Goal: Check status: Check status

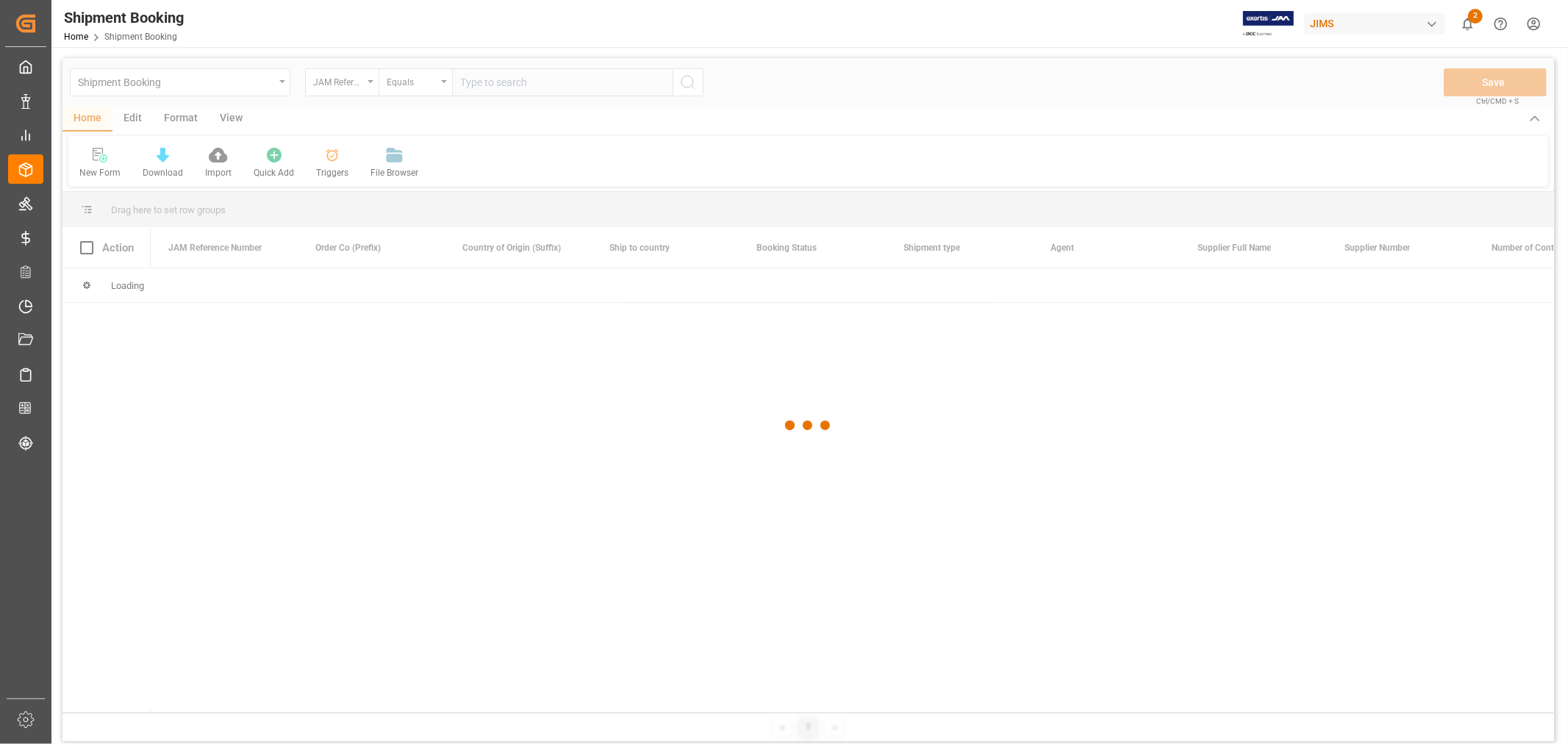
click at [555, 87] on div at bounding box center [808, 425] width 1491 height 735
click at [545, 82] on div at bounding box center [808, 425] width 1491 height 735
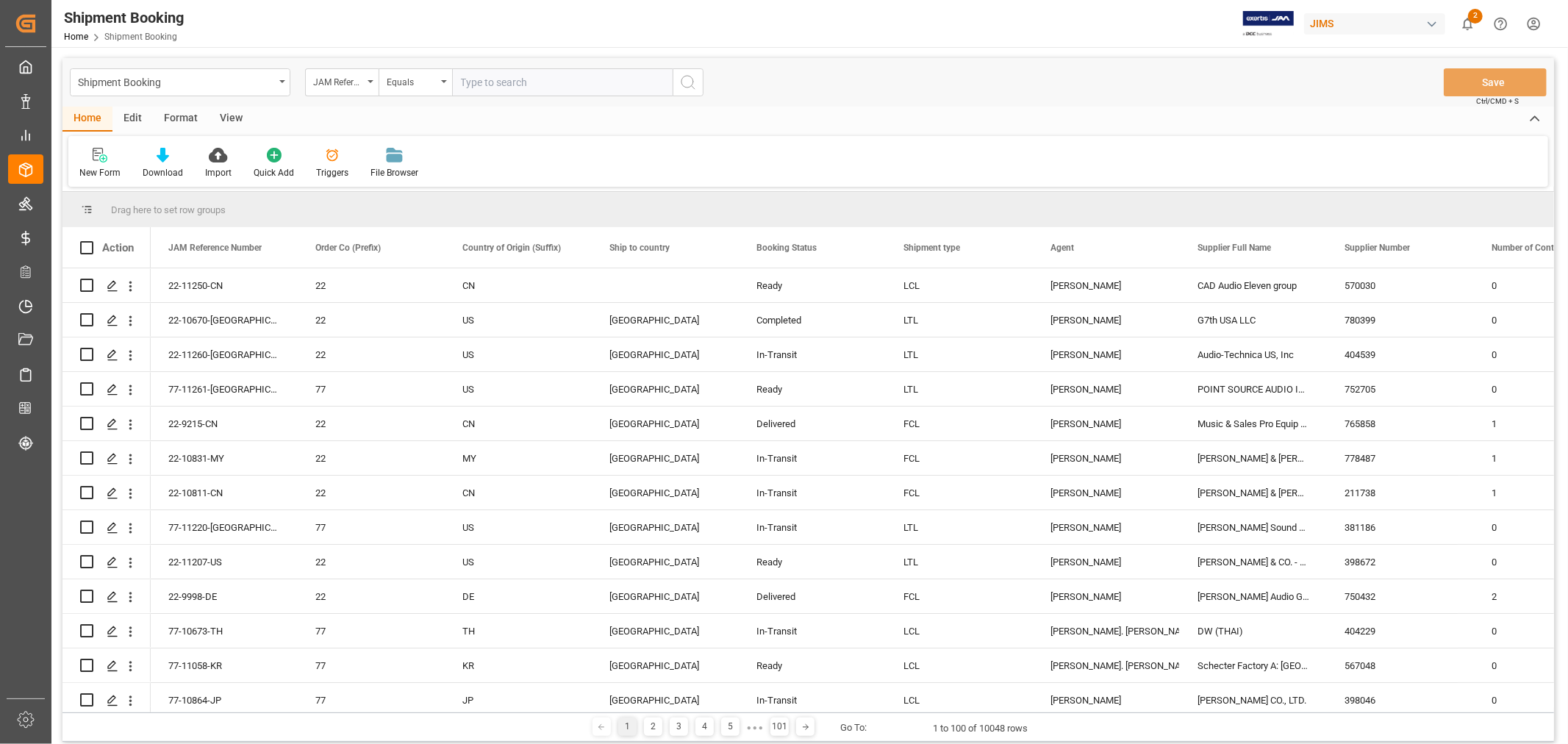
click at [545, 82] on input "text" at bounding box center [562, 82] width 221 height 28
type input "77-11030-US"
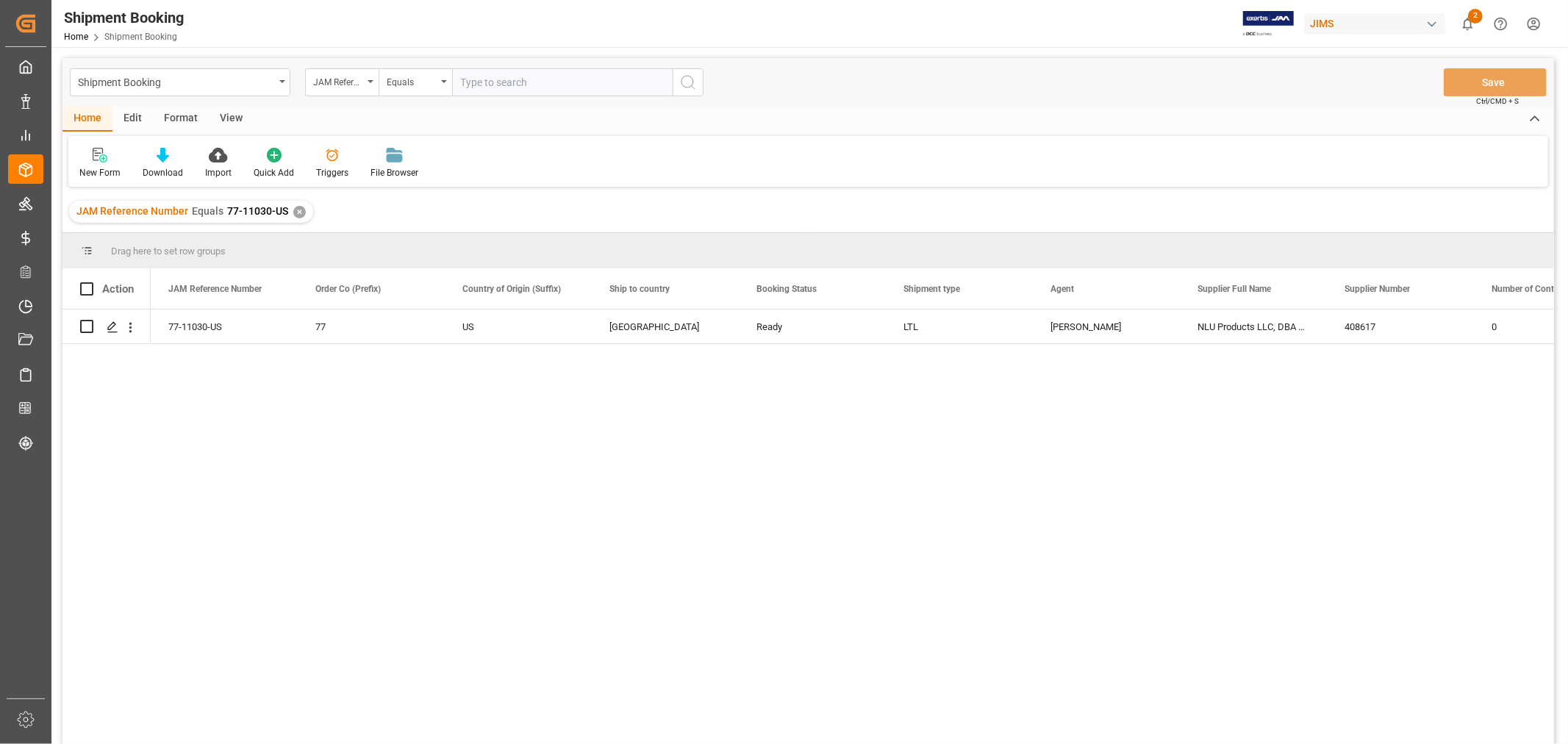
click at [229, 123] on div "View" at bounding box center [231, 119] width 45 height 25
click at [97, 170] on div "Default" at bounding box center [93, 172] width 28 height 13
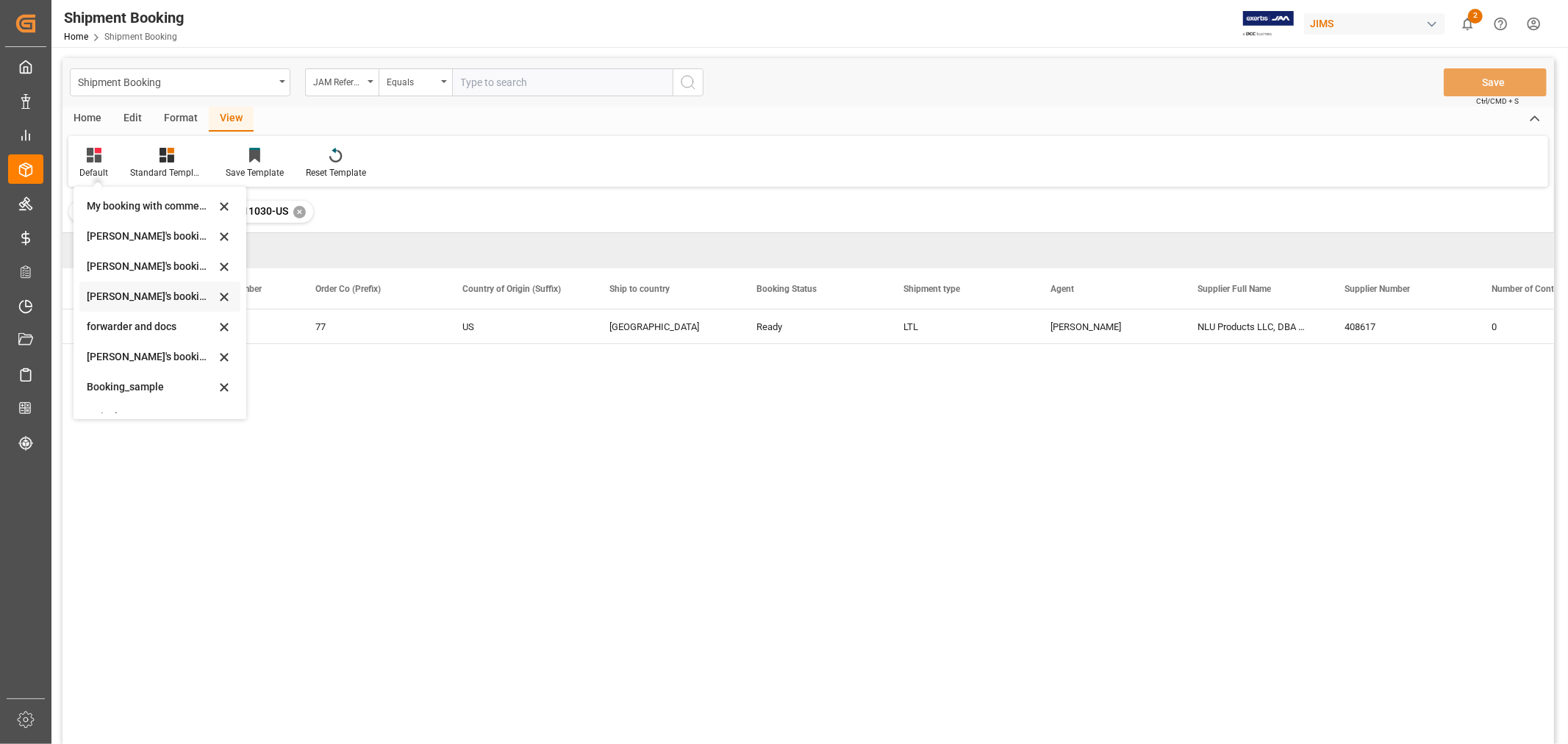
scroll to position [140, 0]
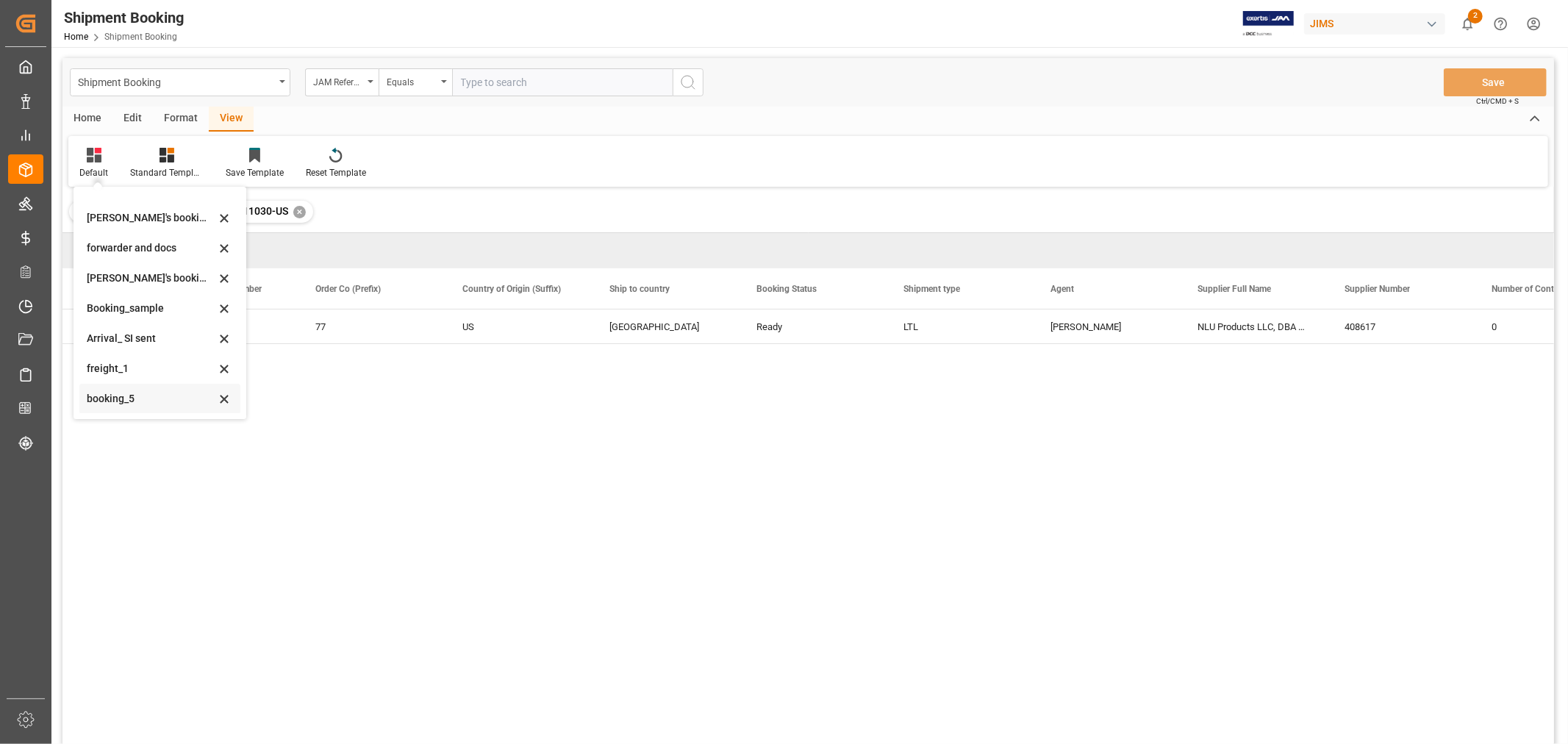
click at [107, 390] on div "booking_5" at bounding box center [160, 398] width 161 height 30
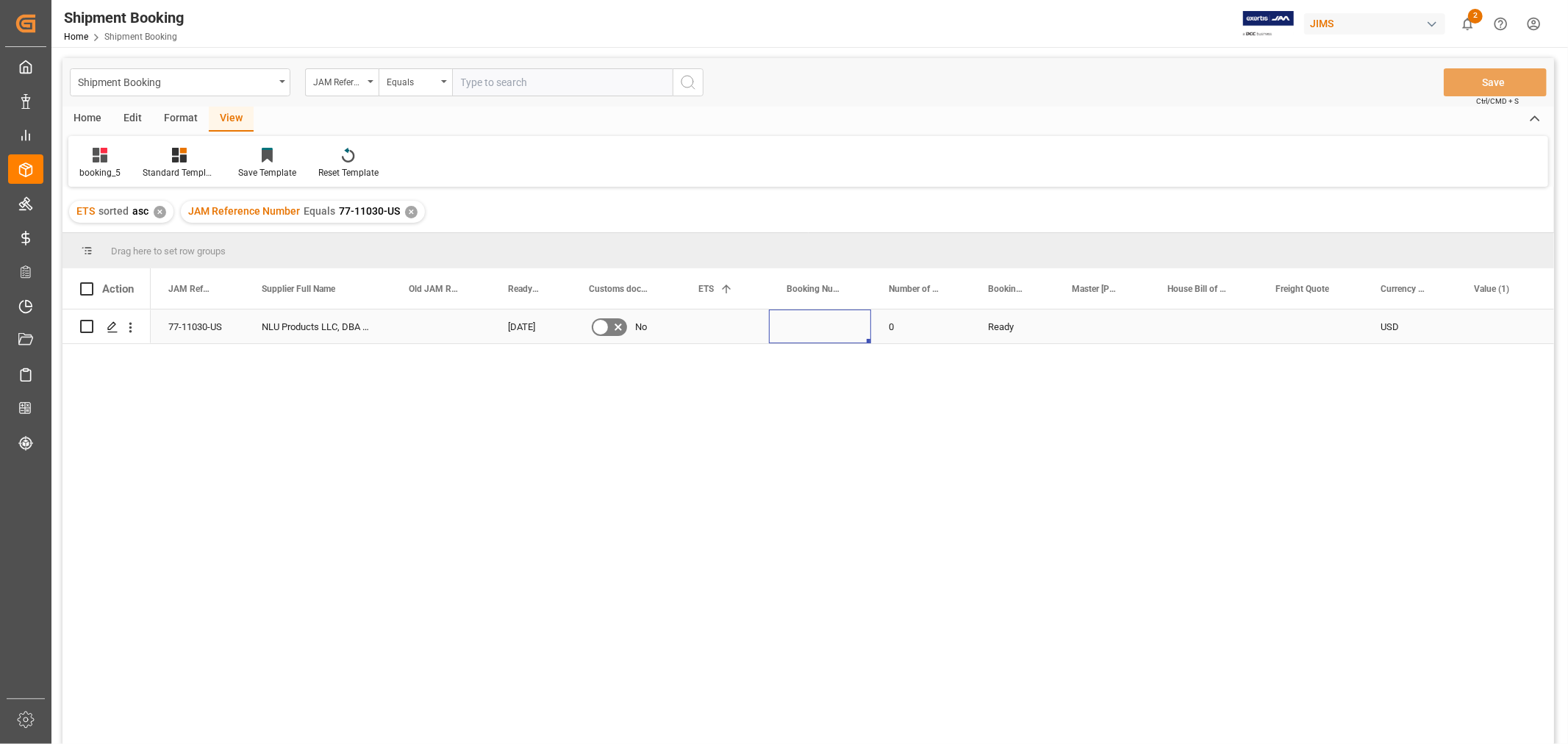
click at [818, 331] on div "Press SPACE to select this row." at bounding box center [820, 326] width 102 height 34
click at [818, 329] on div "Press SPACE to select this row." at bounding box center [820, 326] width 102 height 34
click at [818, 329] on input "Press SPACE to select this row." at bounding box center [820, 335] width 79 height 28
paste input "1ZB8K9606736744252"
type input "1ZB8K9606736744252"
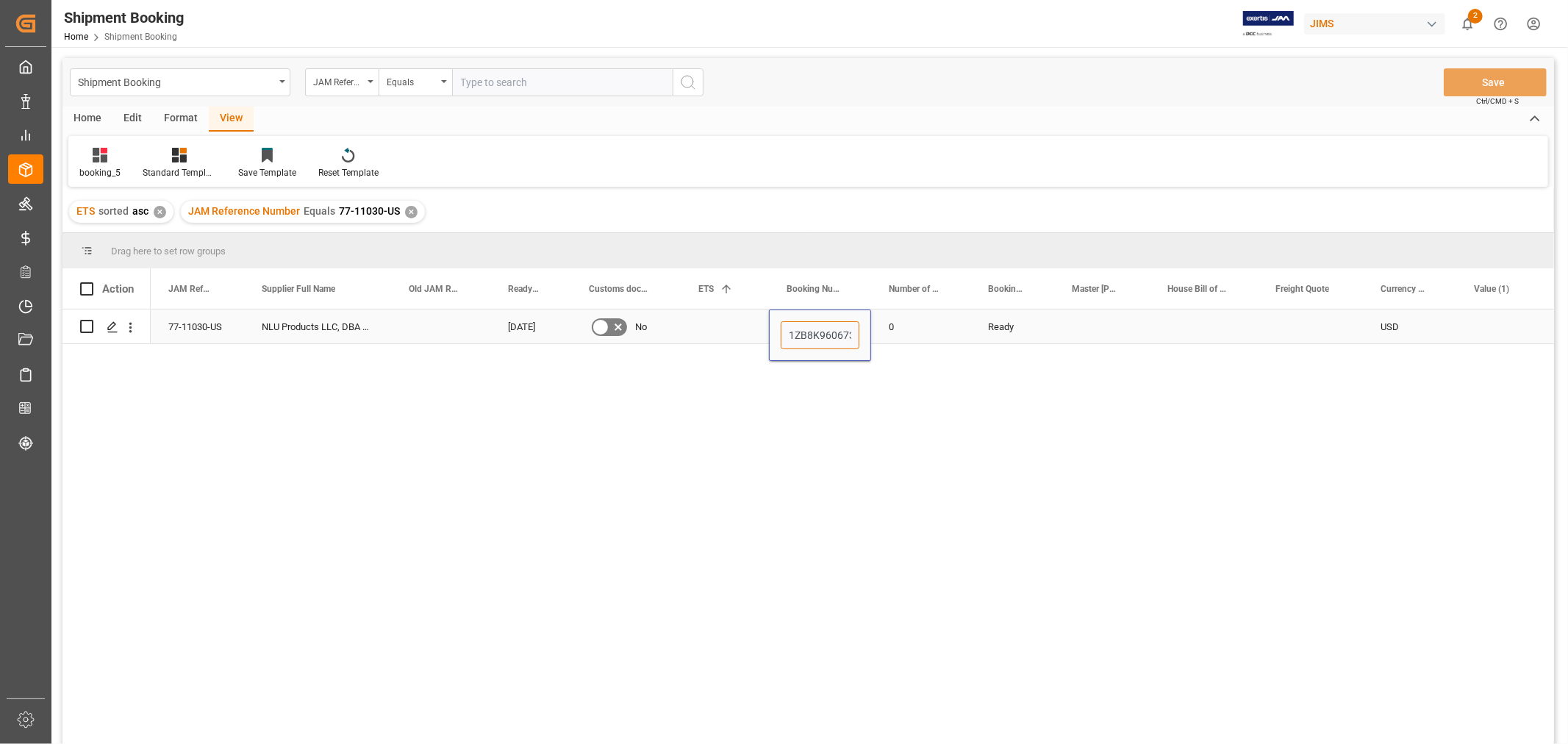
scroll to position [0, 44]
click at [957, 313] on div "0" at bounding box center [921, 326] width 100 height 34
click at [1064, 329] on div "Press SPACE to select this row." at bounding box center [1102, 326] width 96 height 34
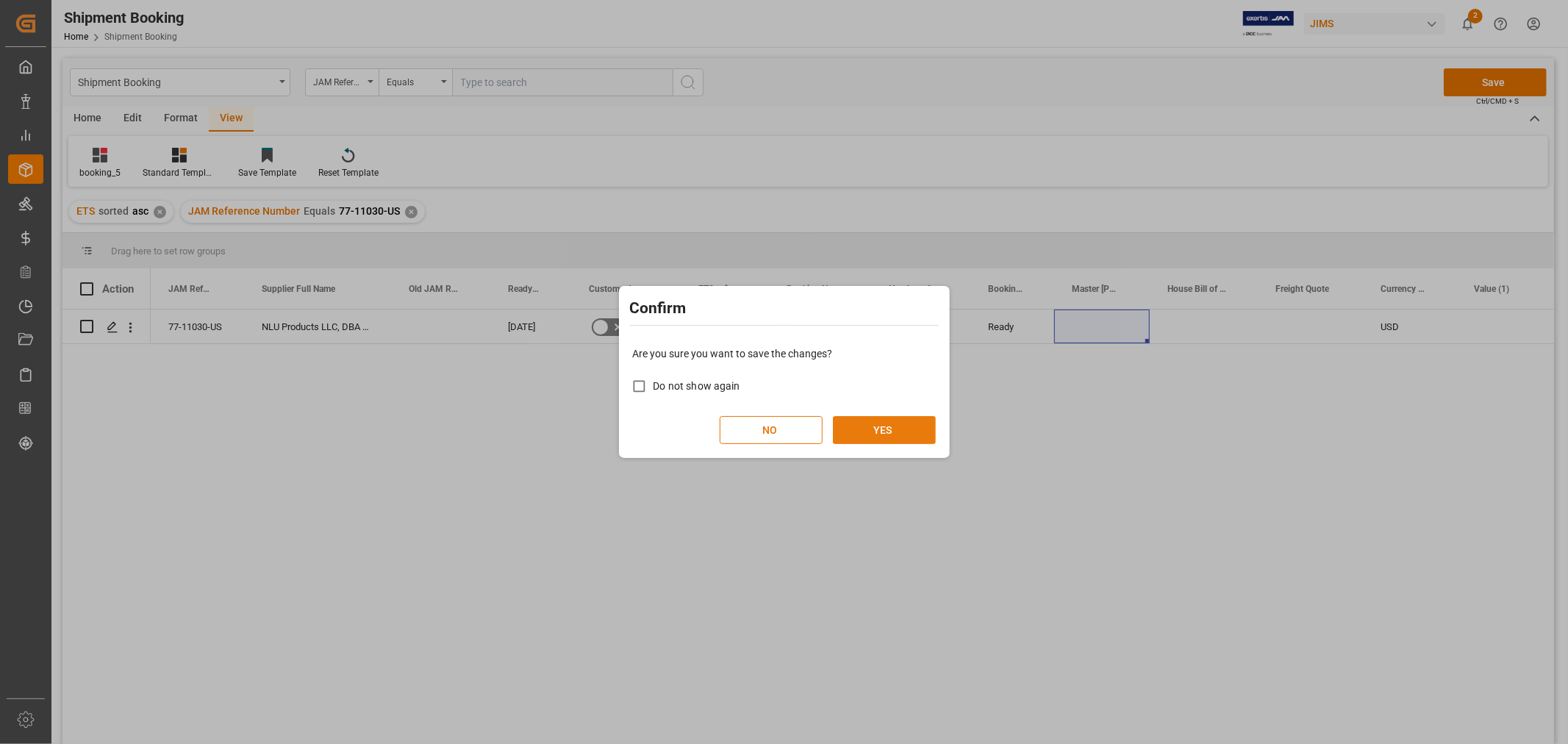
click at [892, 428] on button "YES" at bounding box center [884, 430] width 103 height 28
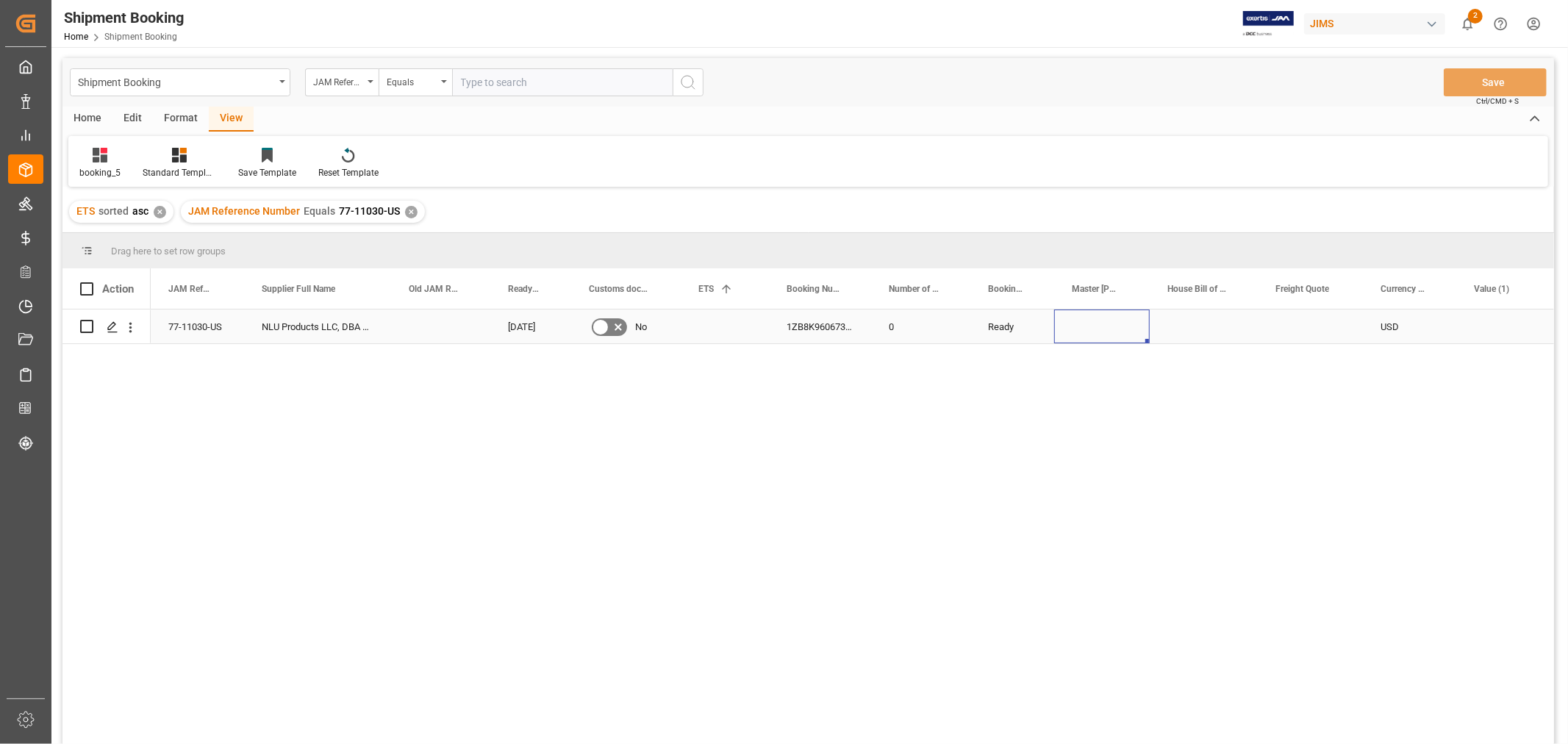
click at [715, 323] on div "Press SPACE to select this row." at bounding box center [724, 326] width 88 height 34
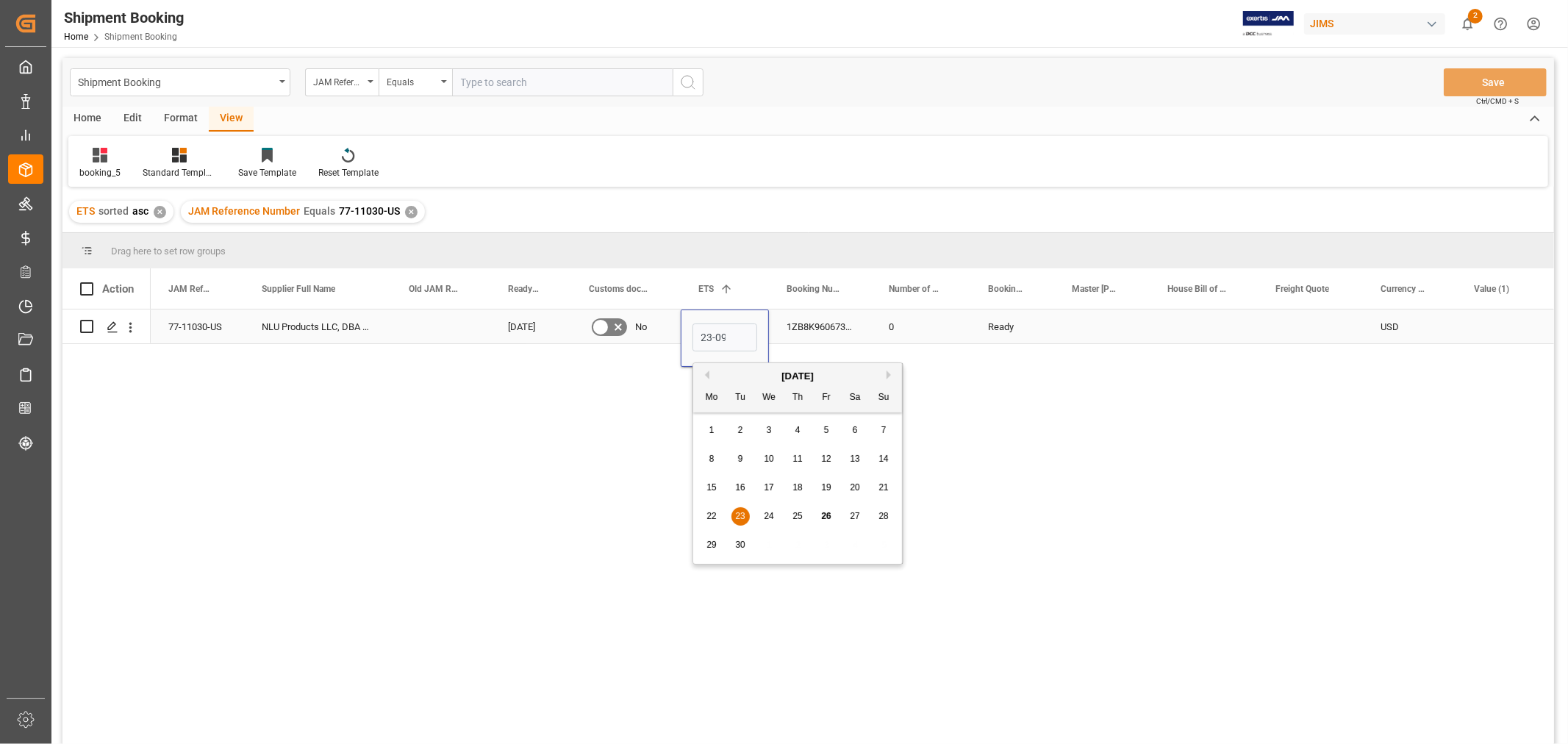
scroll to position [0, 2]
type input "[DATE]"
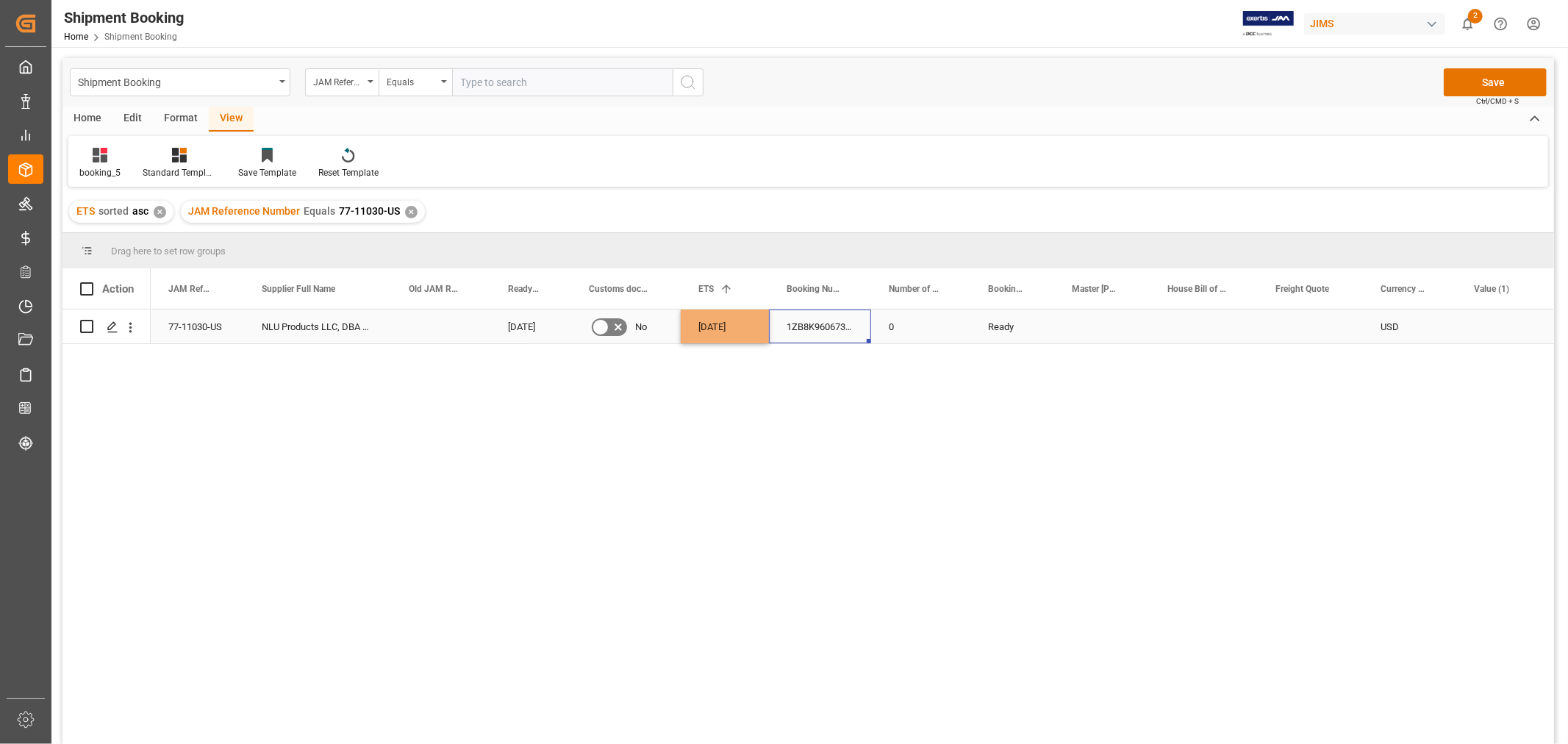
click at [822, 327] on div "1ZB8K9606736744252" at bounding box center [820, 326] width 102 height 34
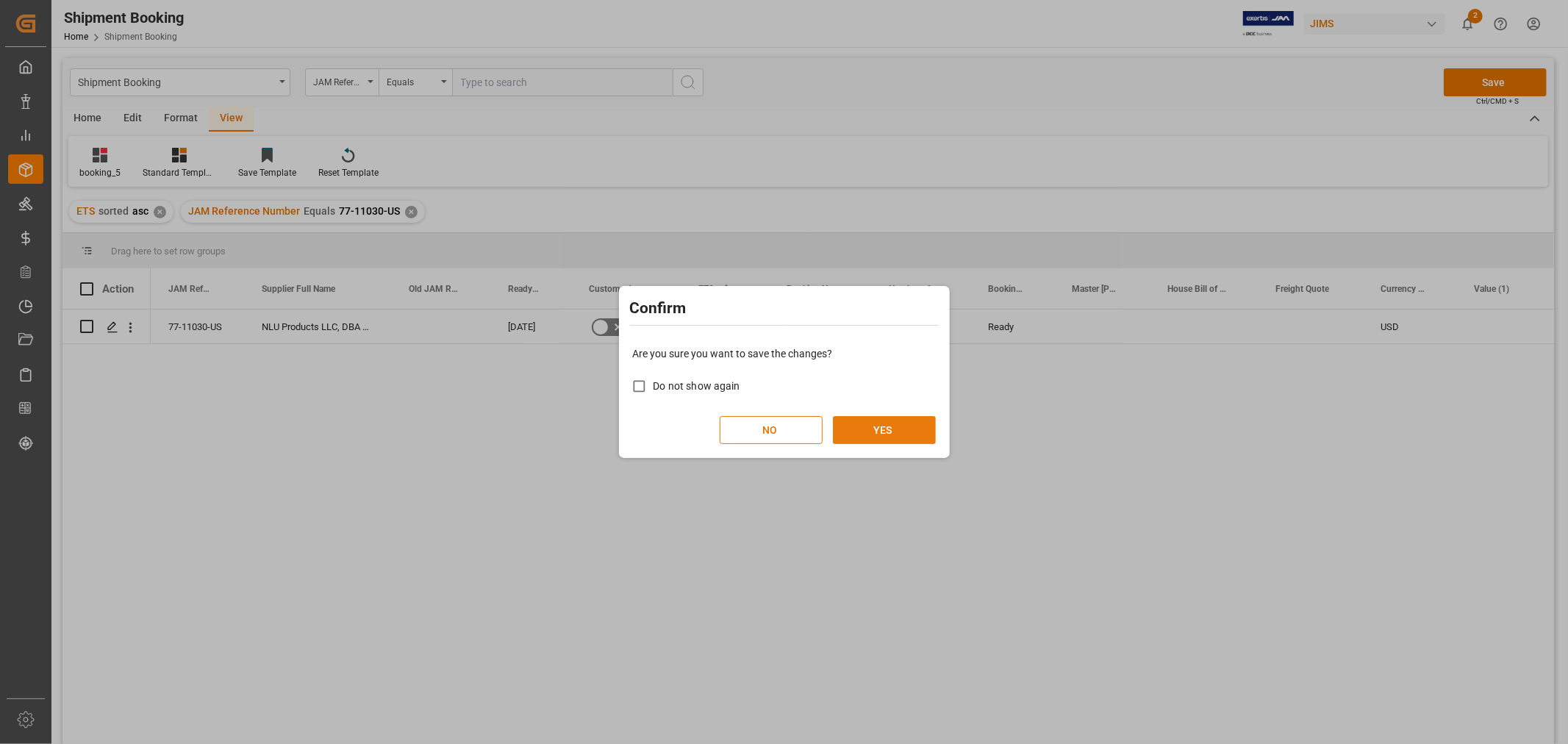
click at [869, 424] on button "YES" at bounding box center [884, 430] width 103 height 28
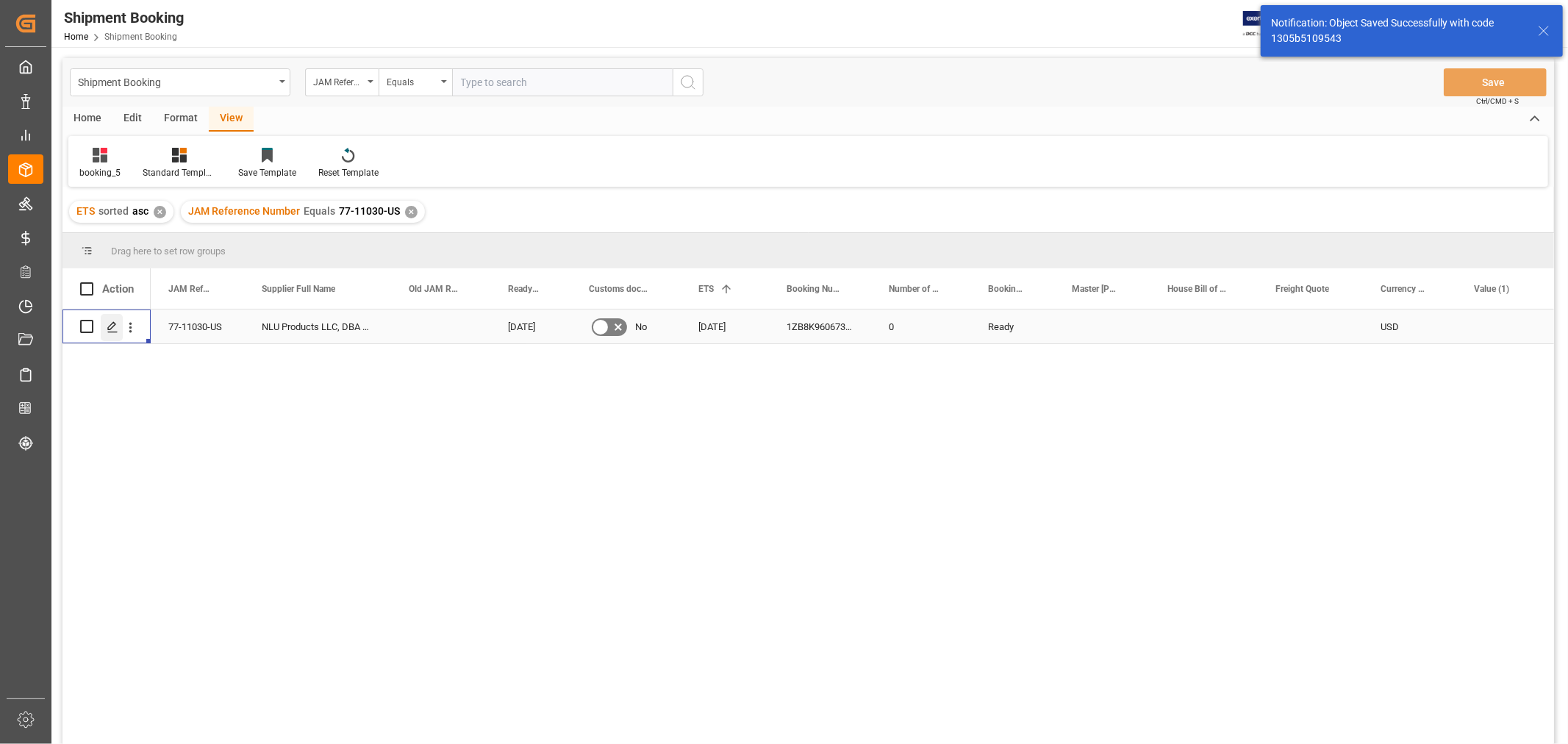
click at [109, 324] on icon "Press SPACE to select this row." at bounding box center [112, 326] width 11 height 11
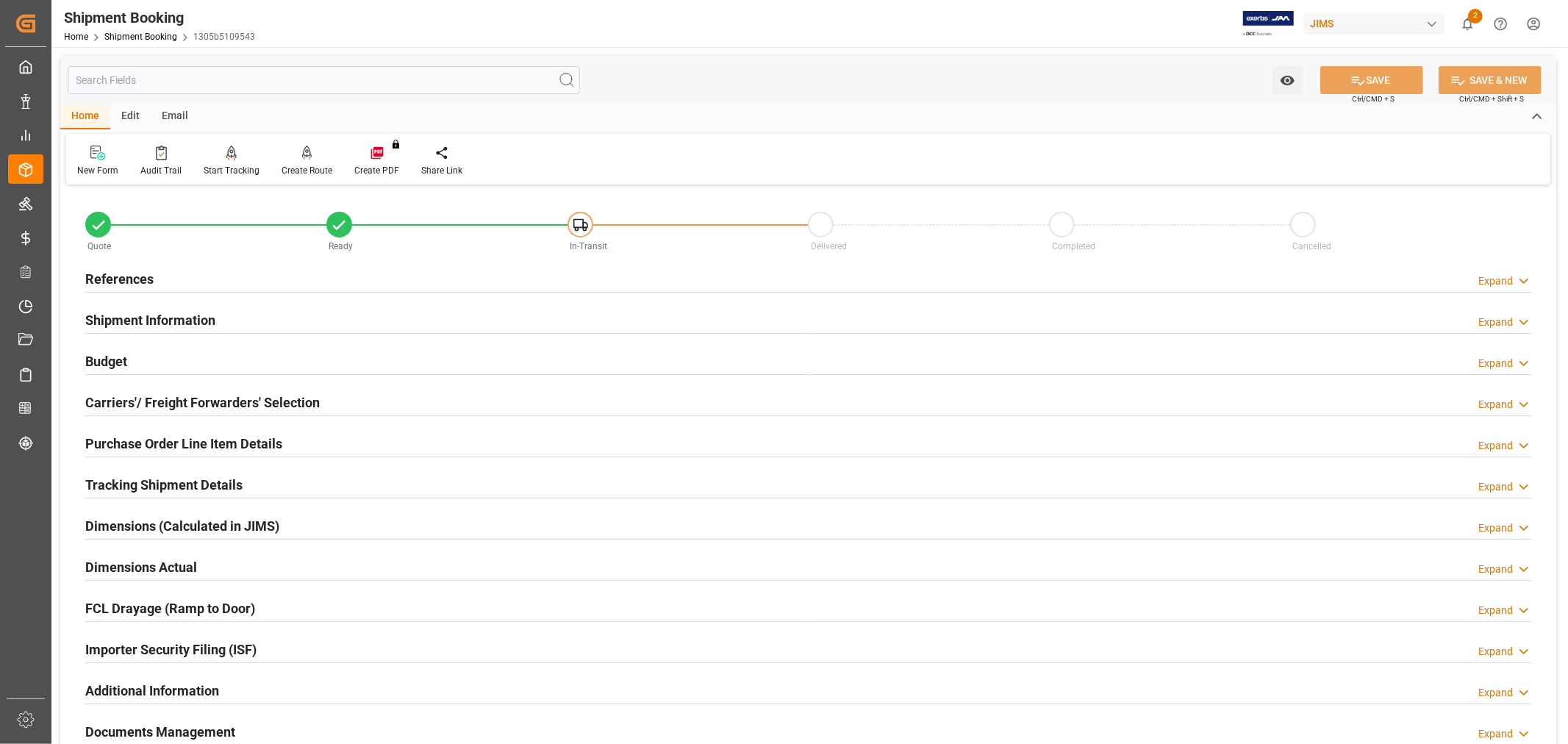
click at [145, 277] on h2 "References" at bounding box center [119, 279] width 68 height 20
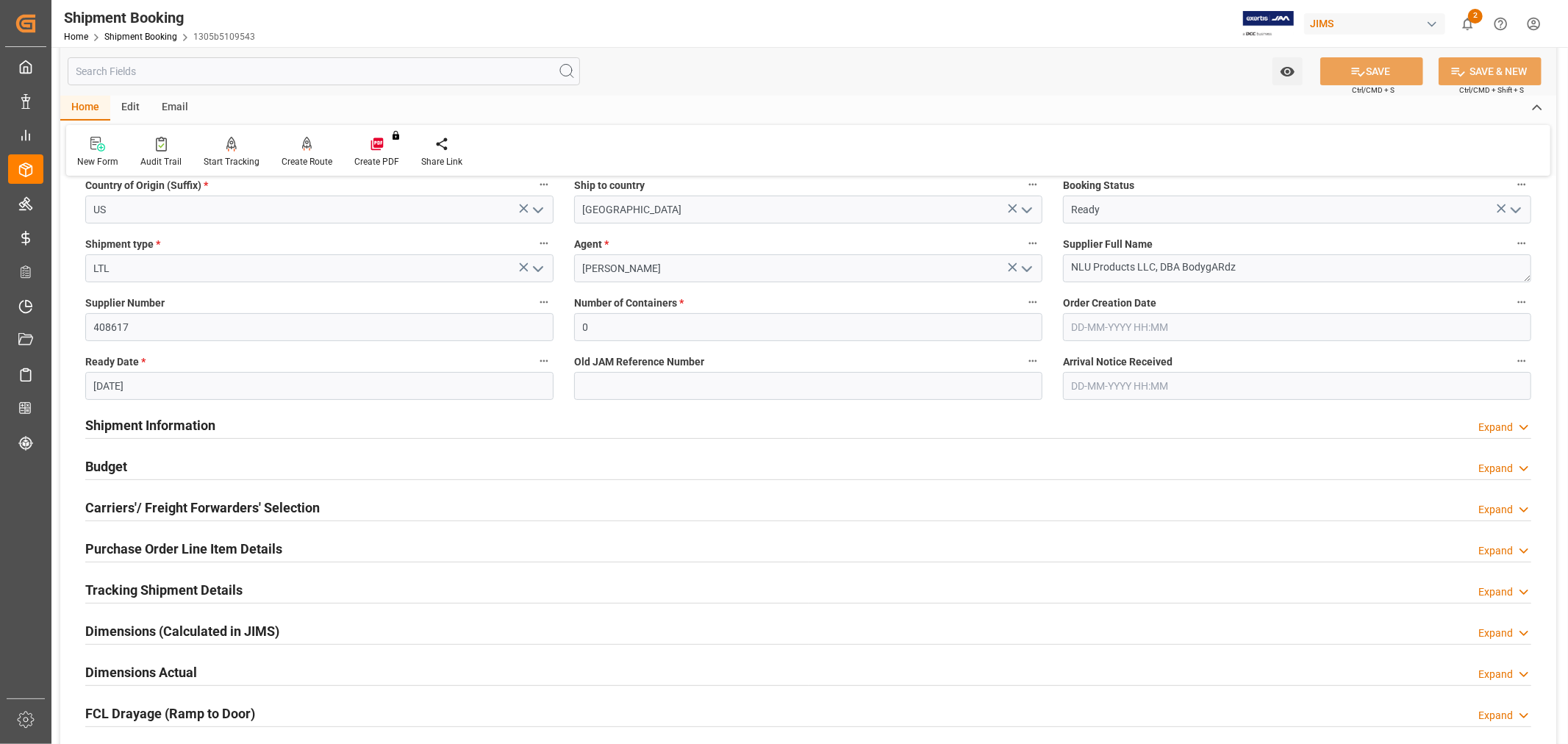
scroll to position [408, 0]
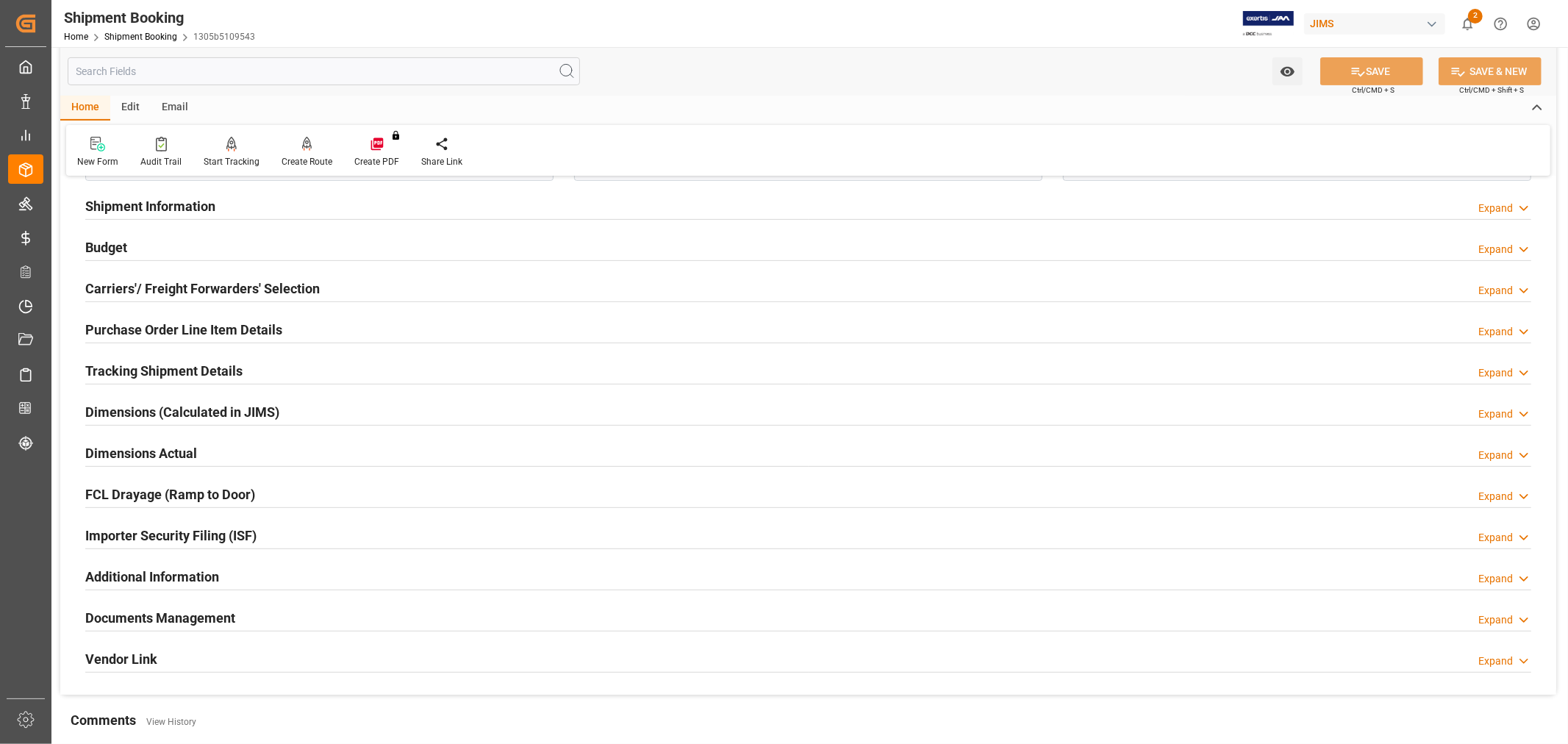
click at [231, 615] on h2 "Documents Management" at bounding box center [160, 618] width 150 height 20
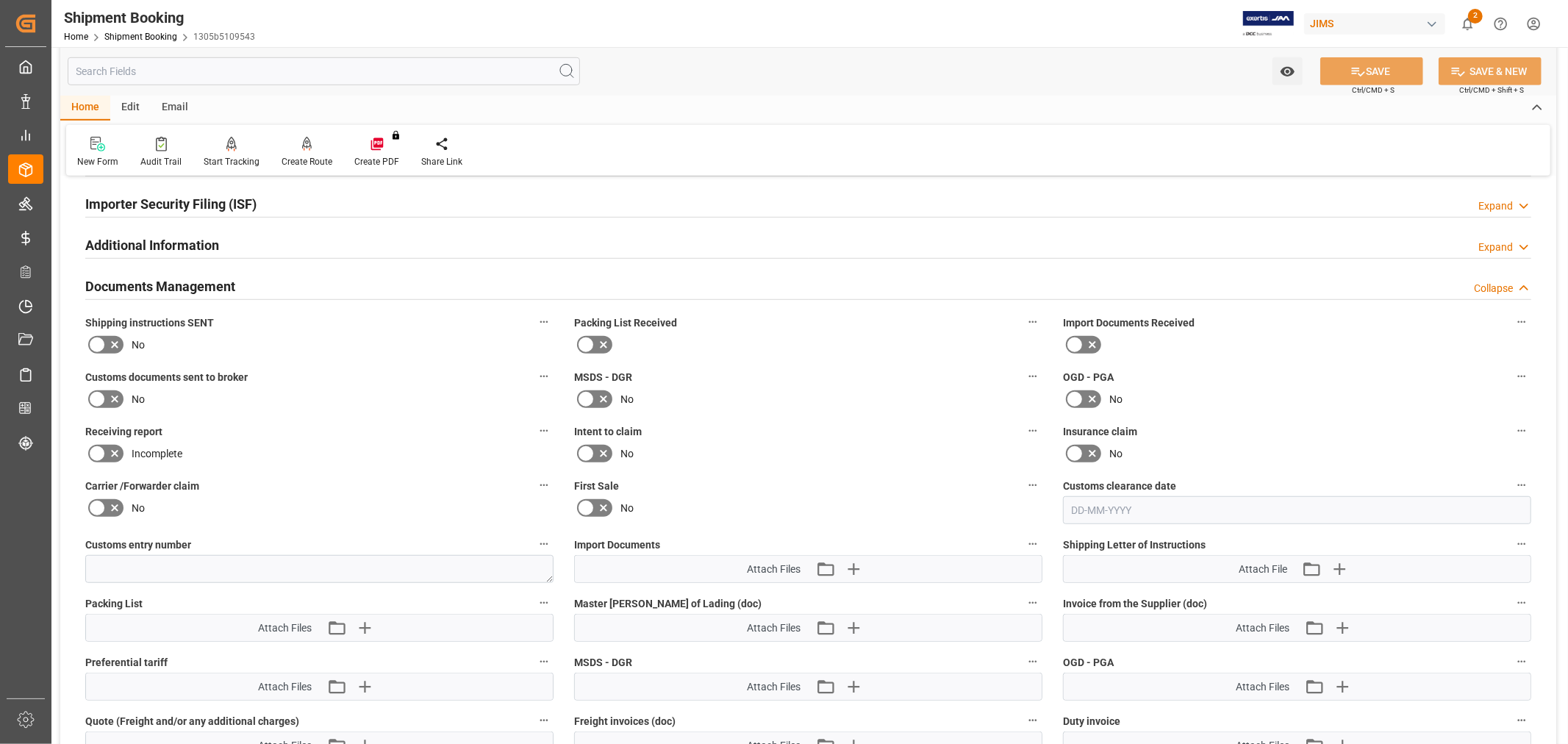
scroll to position [817, 0]
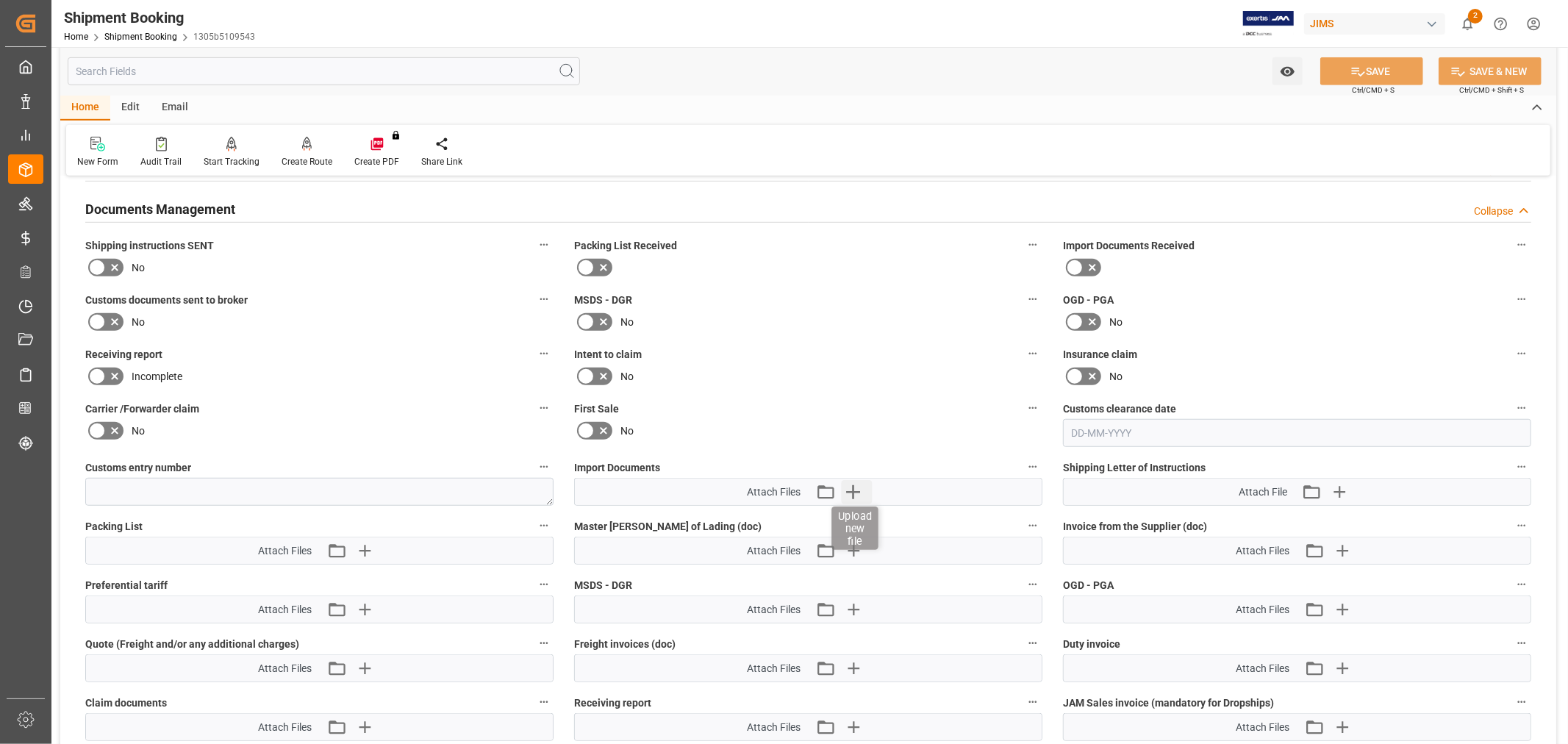
click at [849, 490] on icon "button" at bounding box center [853, 492] width 24 height 24
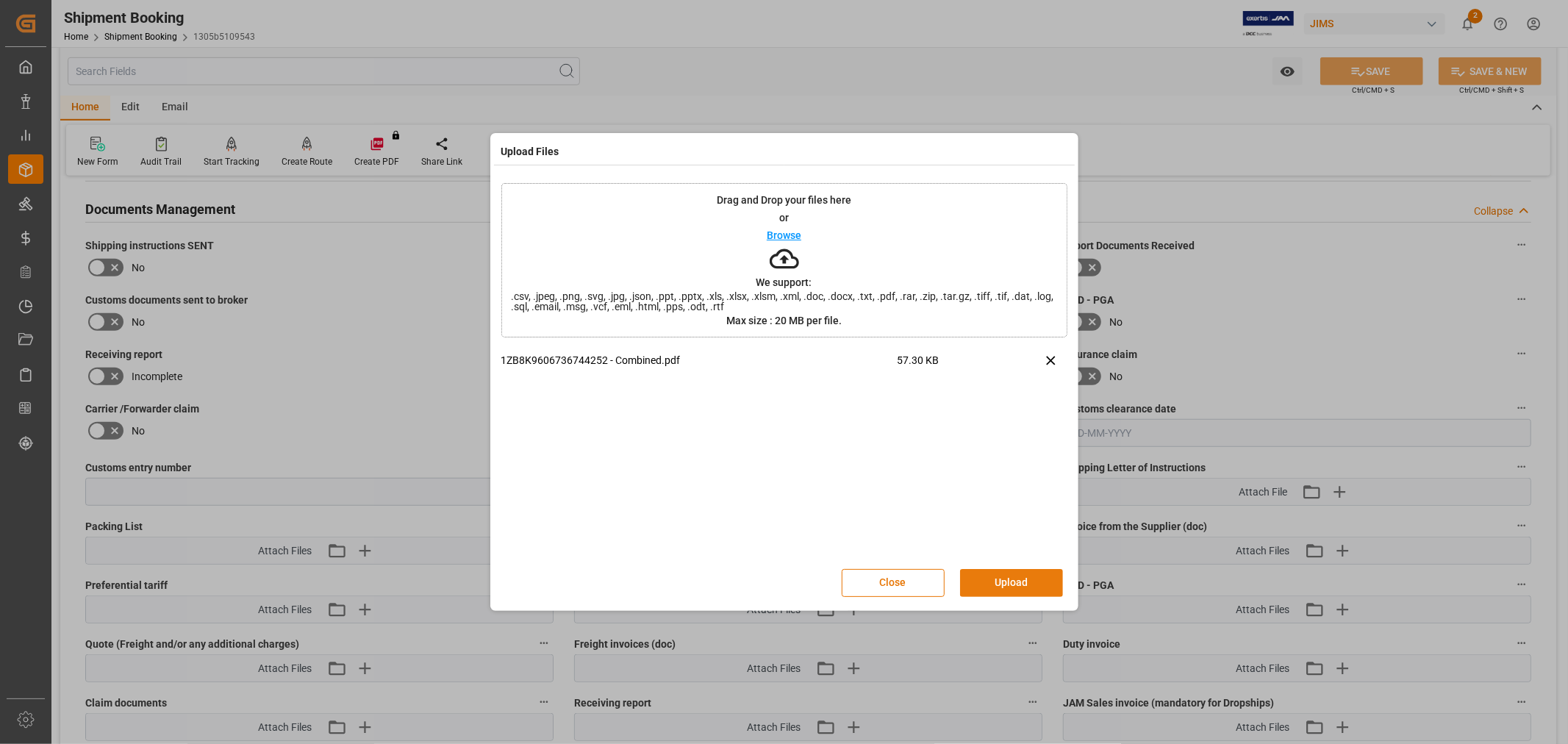
click at [983, 579] on button "Upload" at bounding box center [1011, 583] width 103 height 28
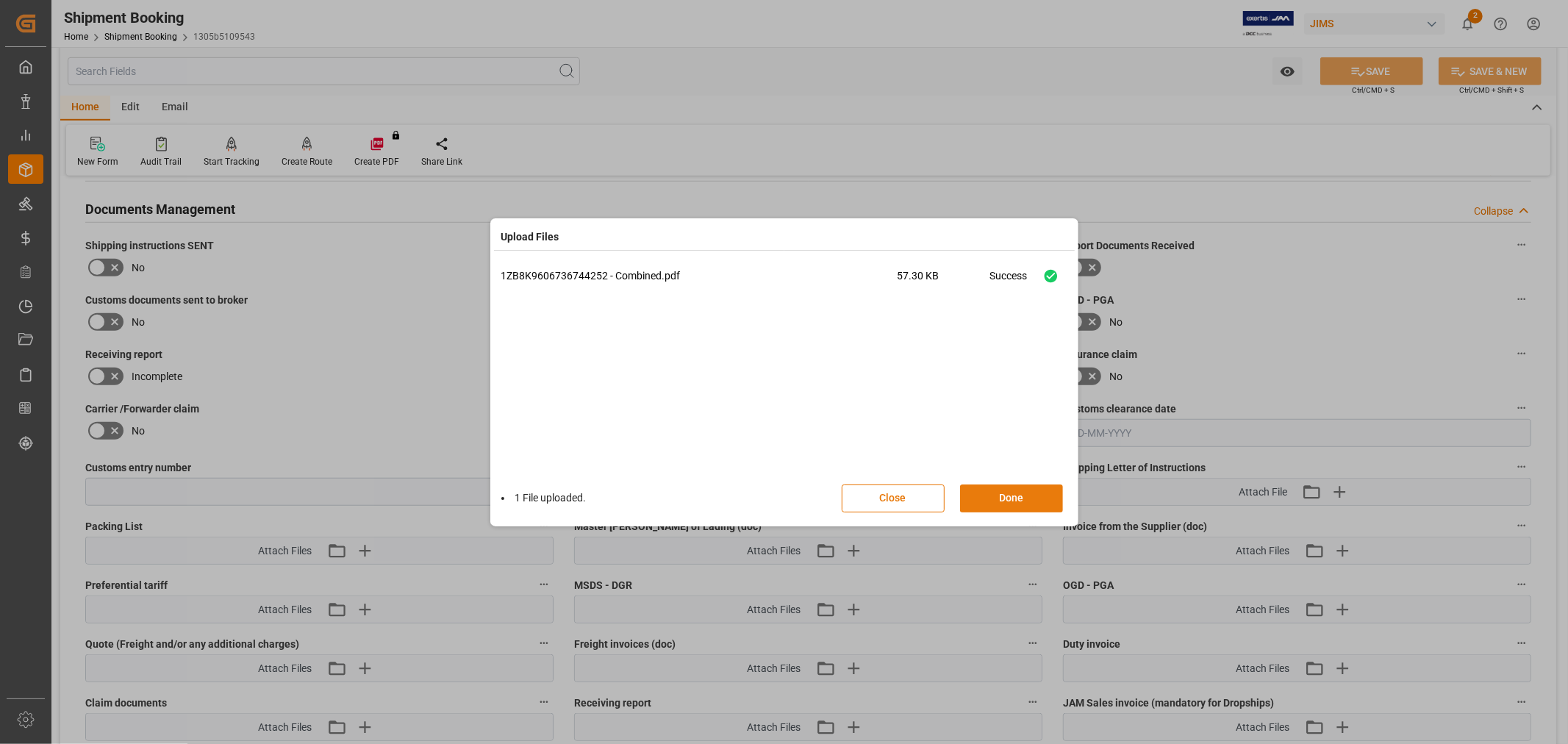
click at [987, 499] on button "Done" at bounding box center [1011, 498] width 103 height 28
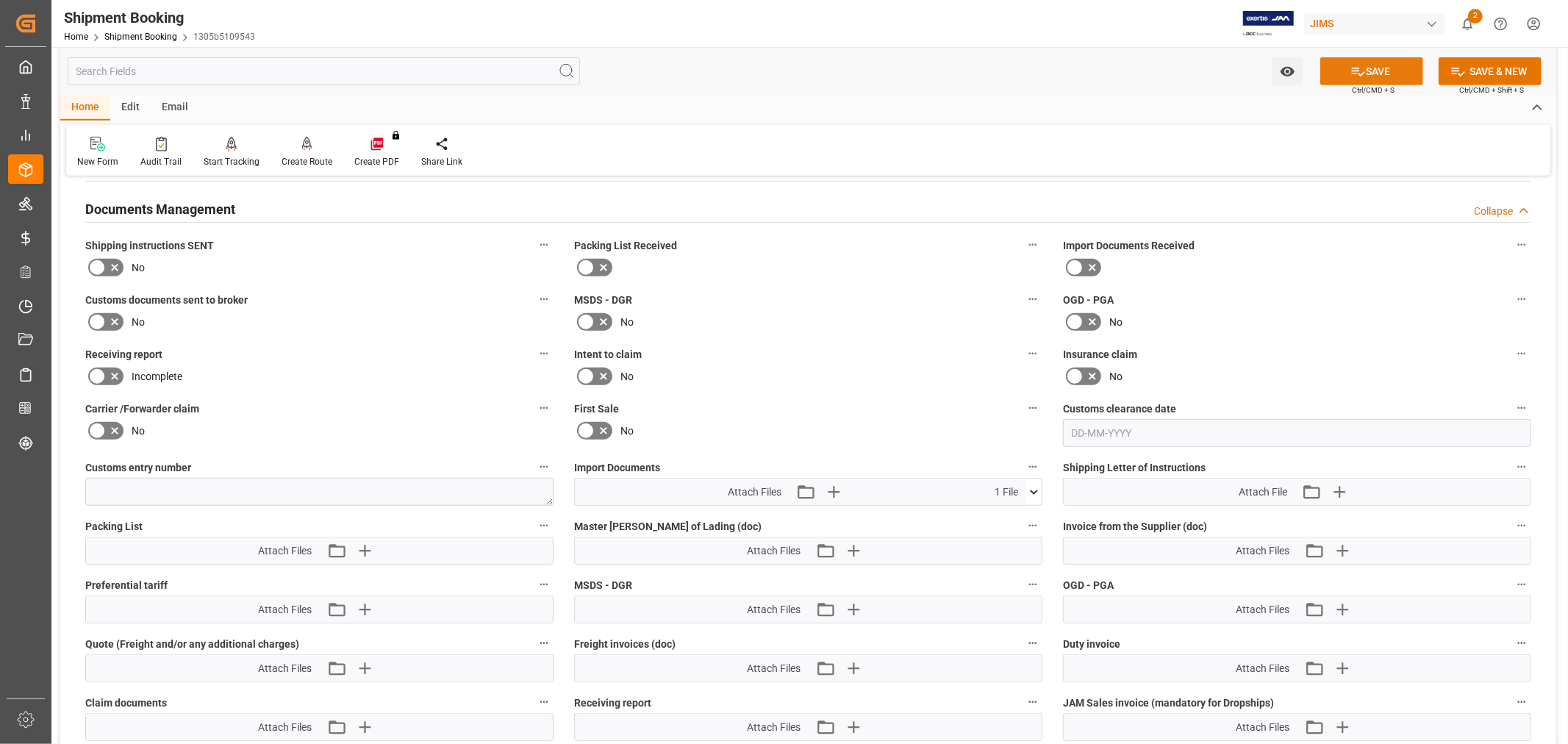
click at [1350, 72] on icon at bounding box center [1358, 71] width 15 height 15
